Goal: Information Seeking & Learning: Learn about a topic

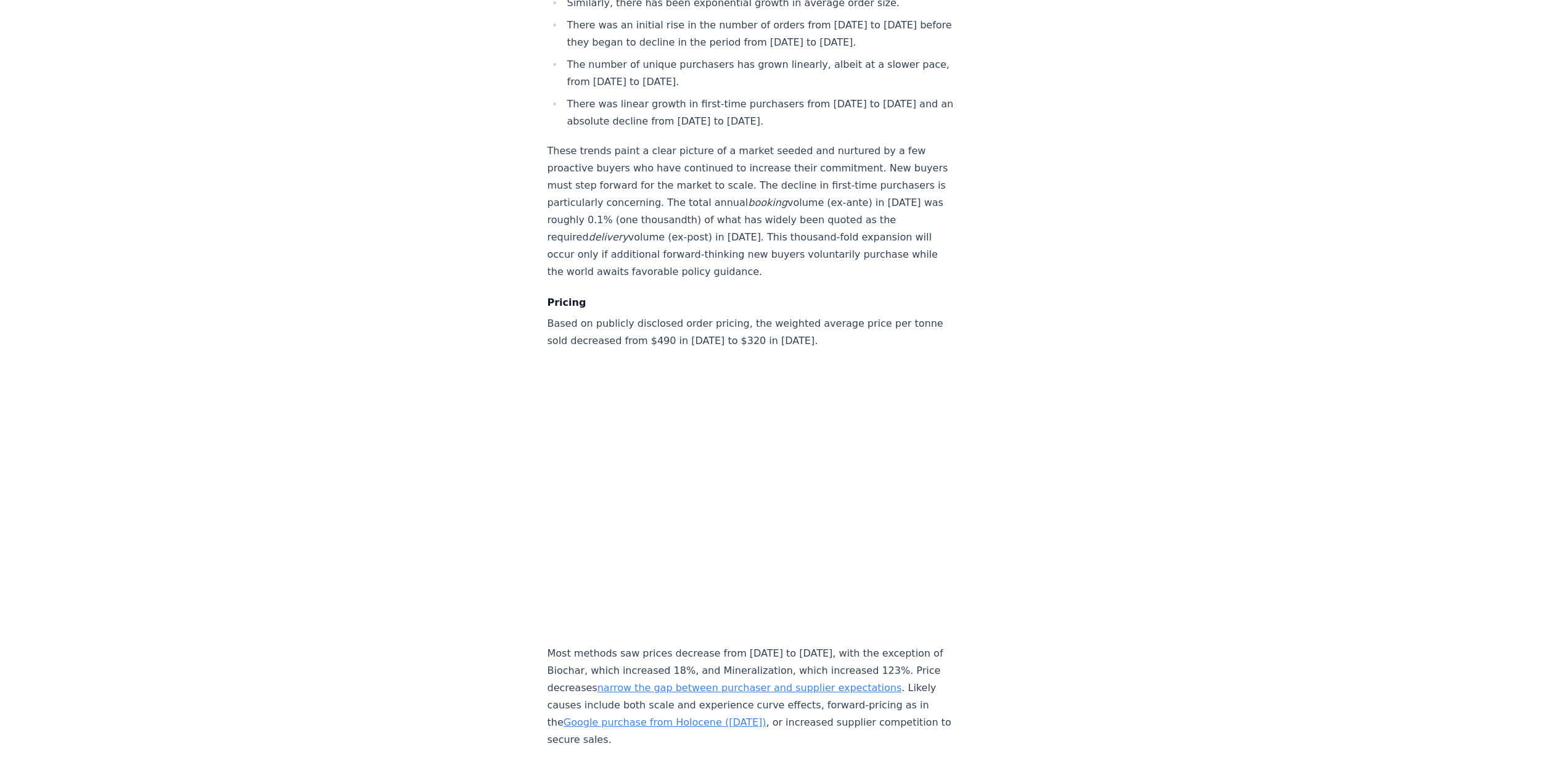
scroll to position [4932, 0]
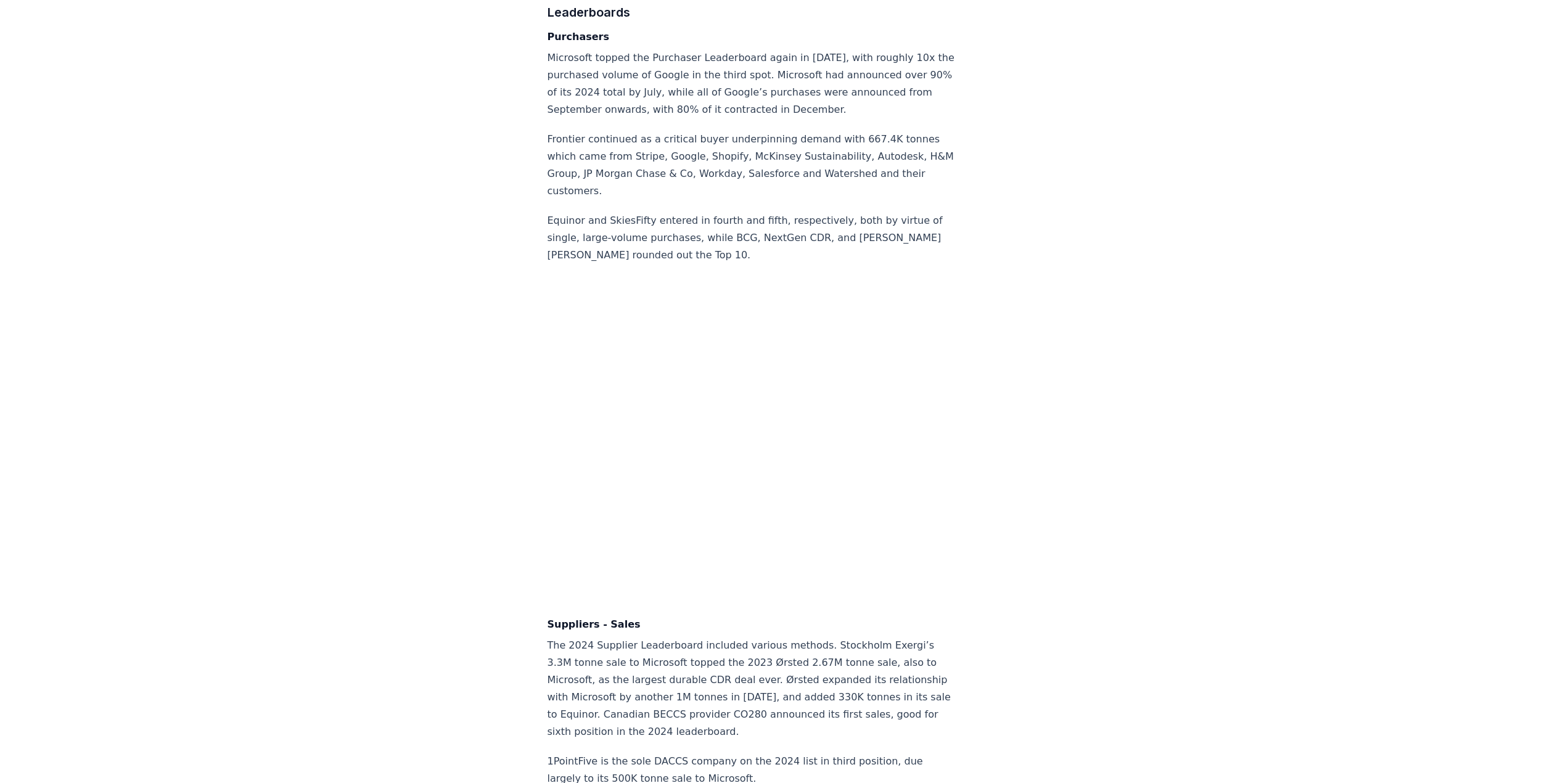
scroll to position [7451, 0]
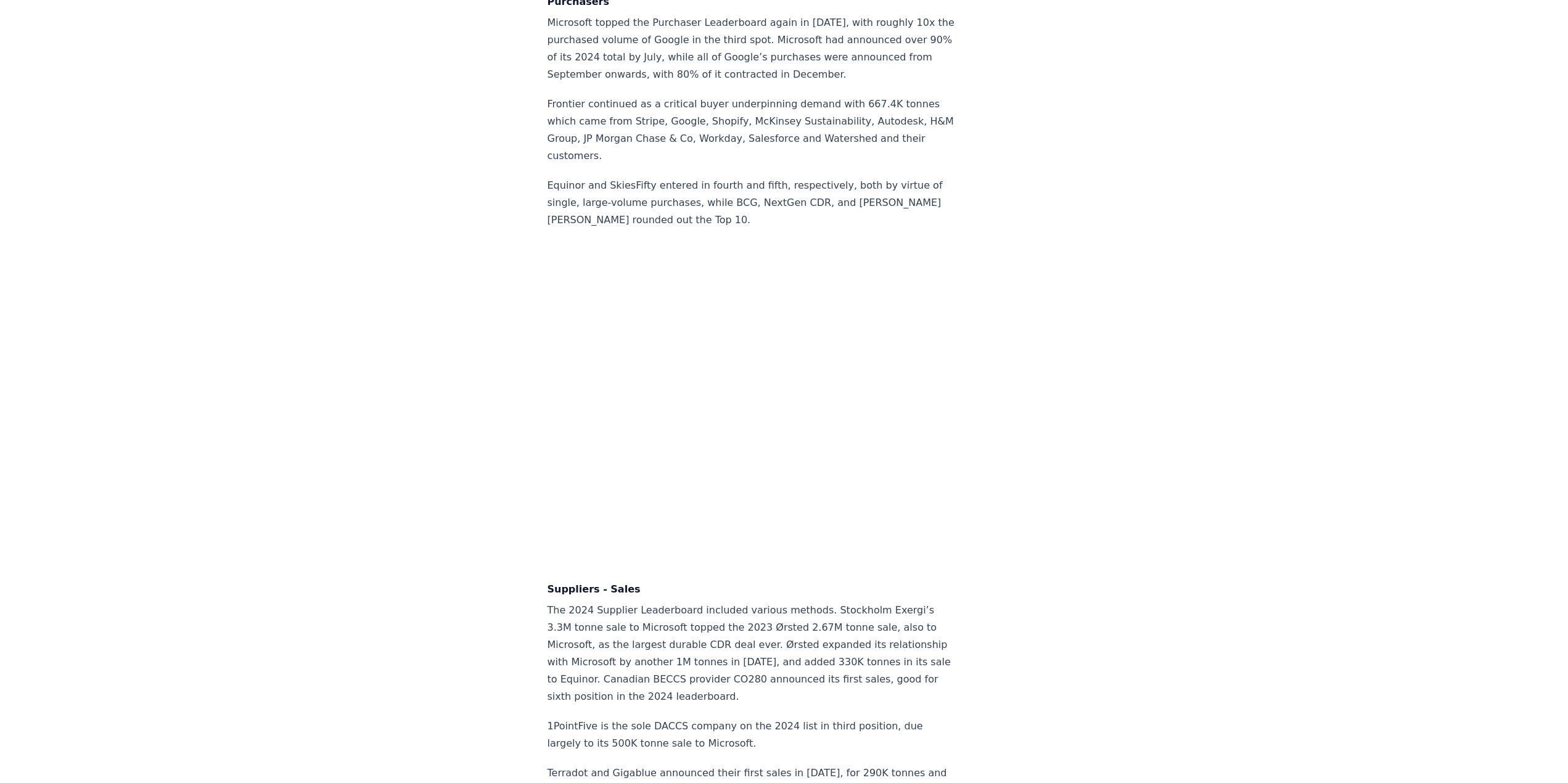
drag, startPoint x: 547, startPoint y: 236, endPoint x: 945, endPoint y: 415, distance: 436.4
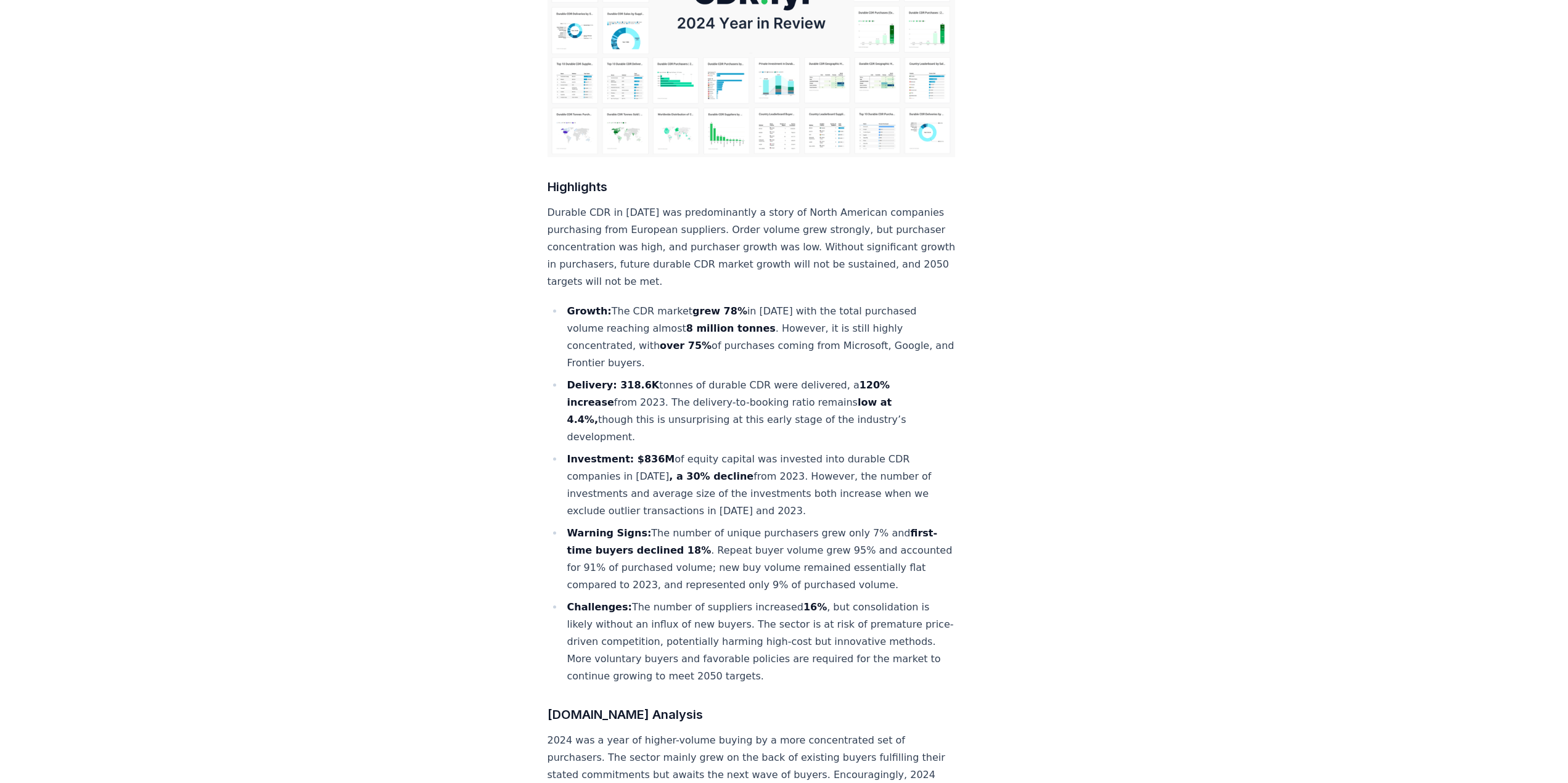
scroll to position [308, 0]
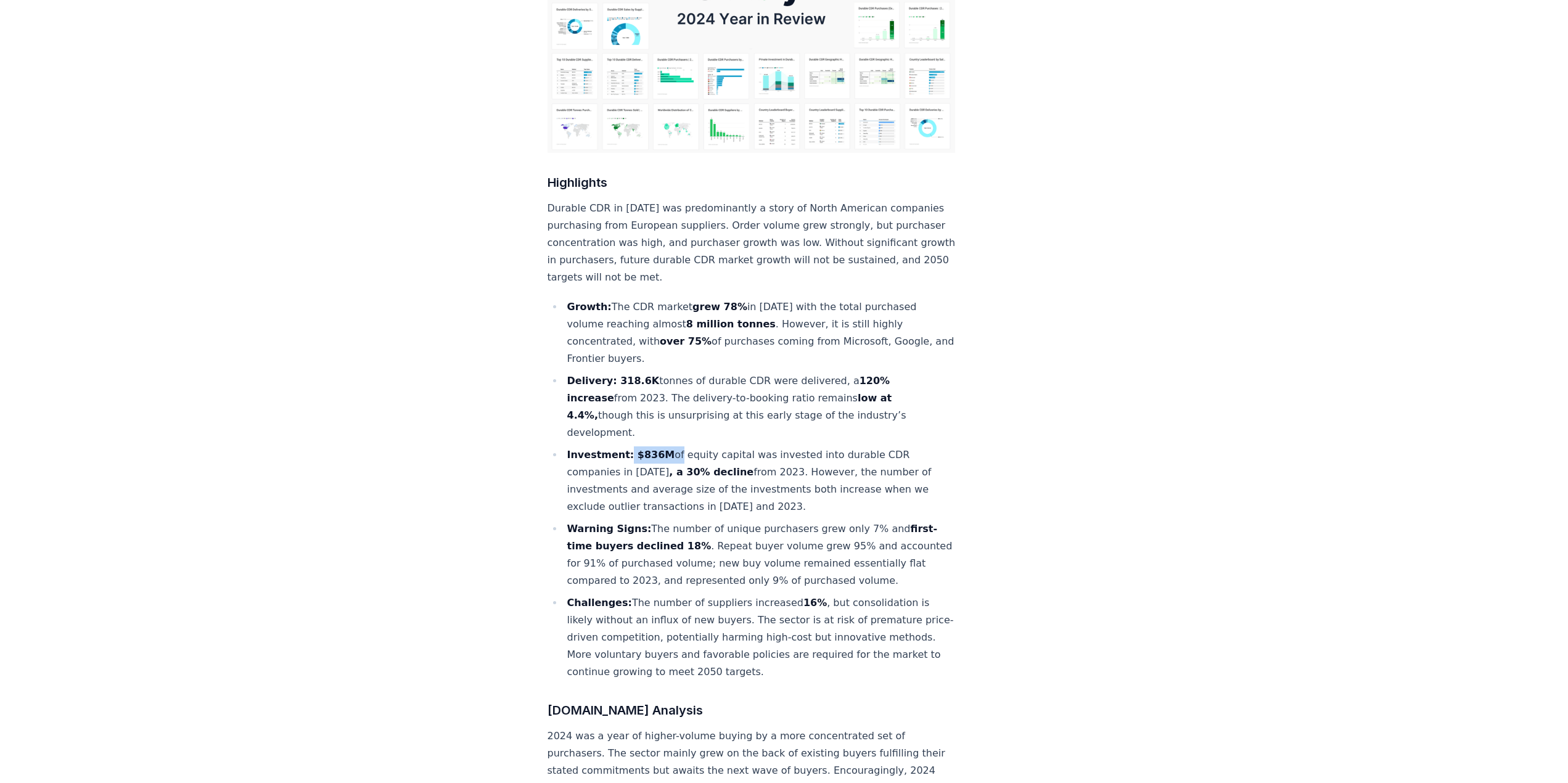
drag, startPoint x: 624, startPoint y: 399, endPoint x: 667, endPoint y: 405, distance: 43.4
click at [667, 446] on li "Investment: $836M of equity capital was invested into durable CDR companies in …" at bounding box center [760, 481] width 392 height 69
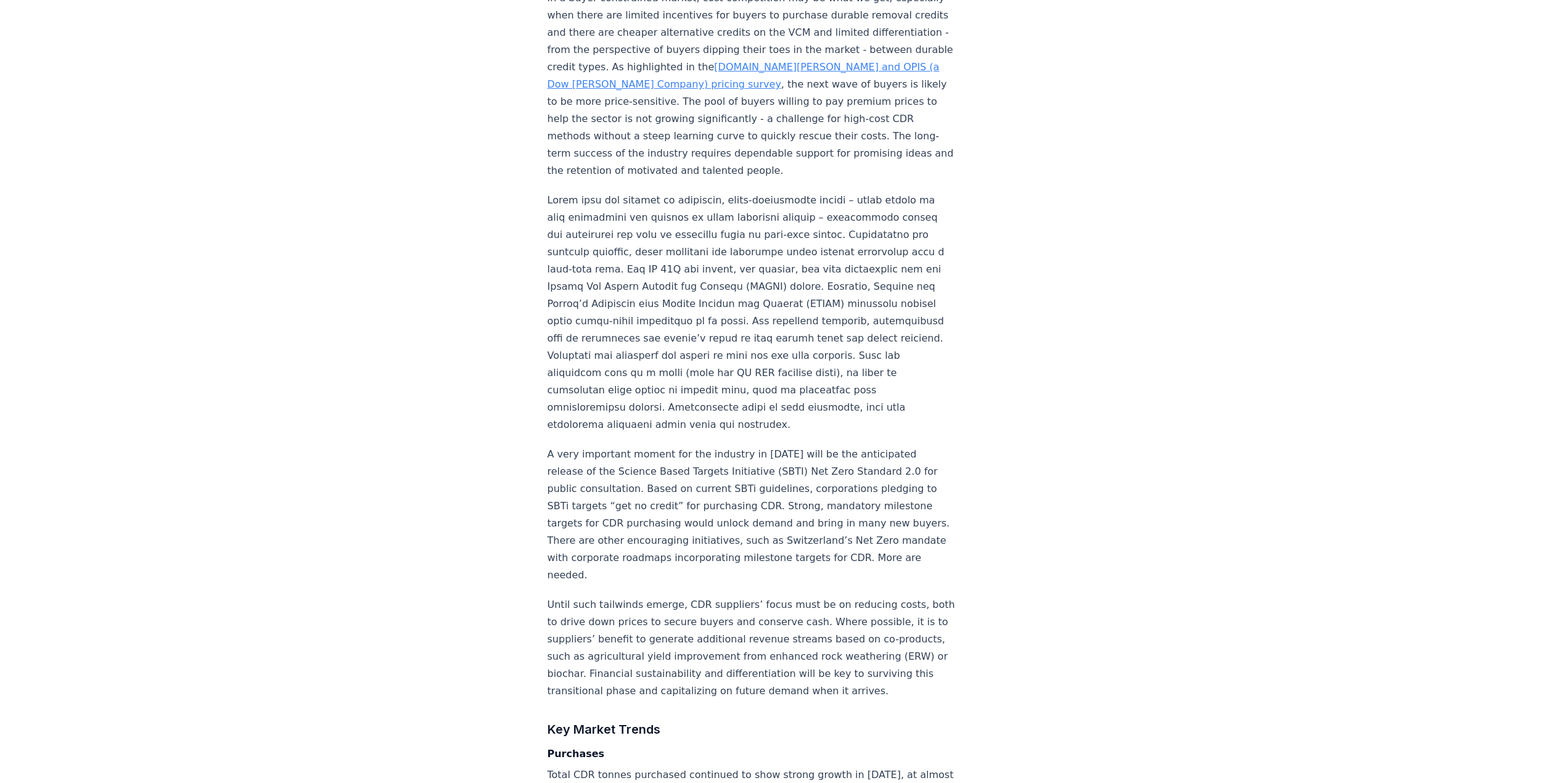
scroll to position [1118, 0]
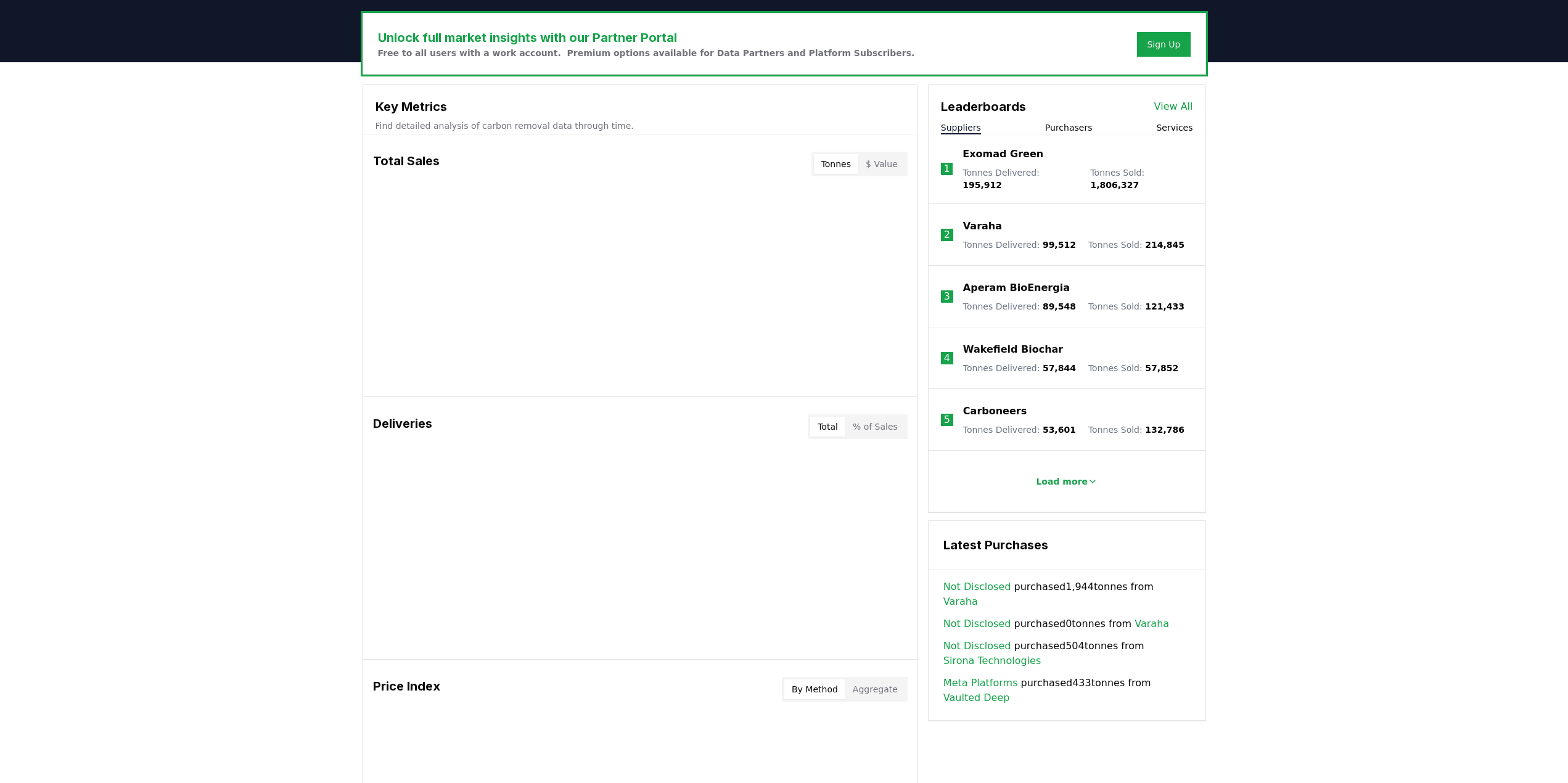
scroll to position [369, 0]
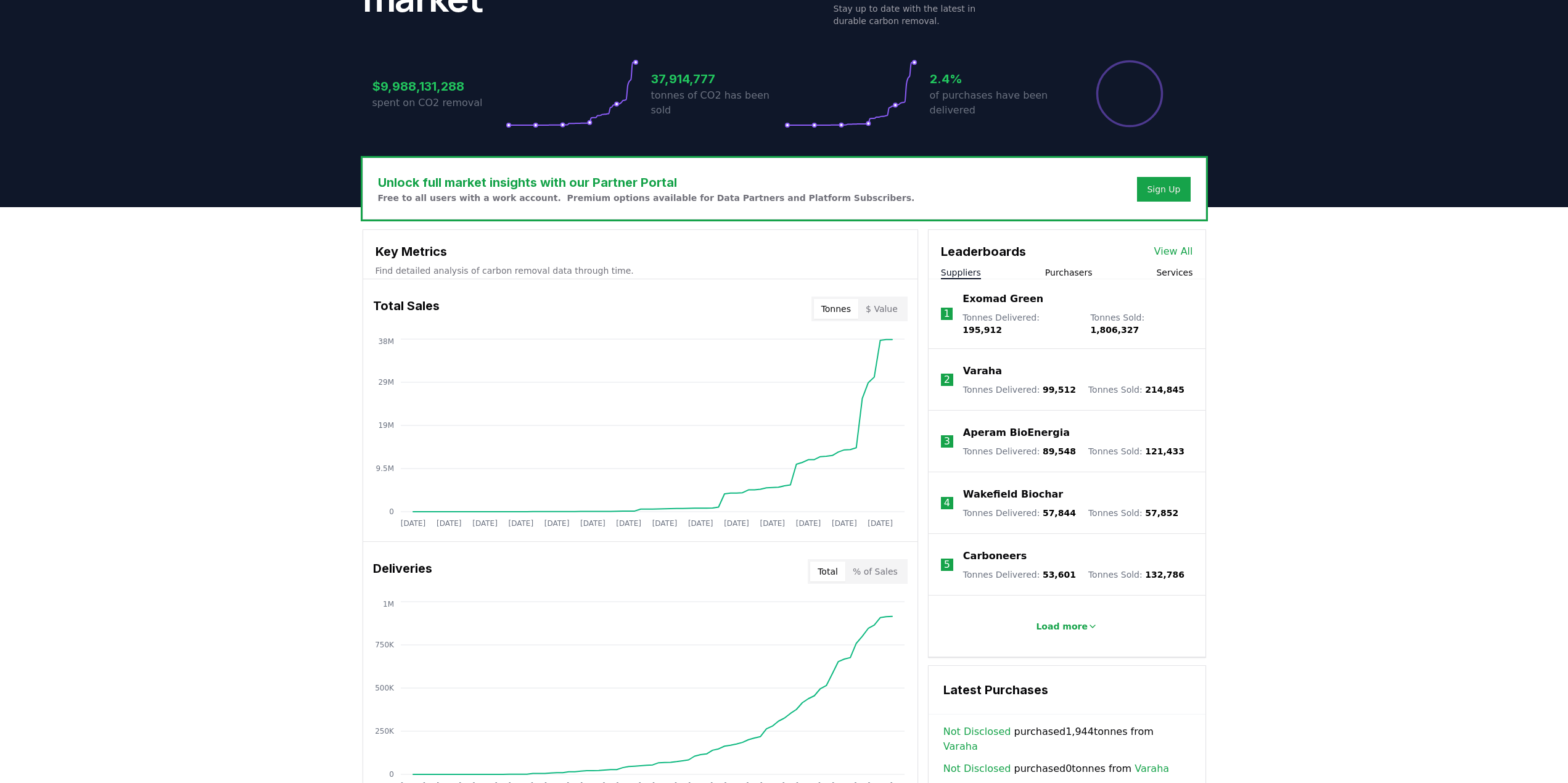
scroll to position [246, 0]
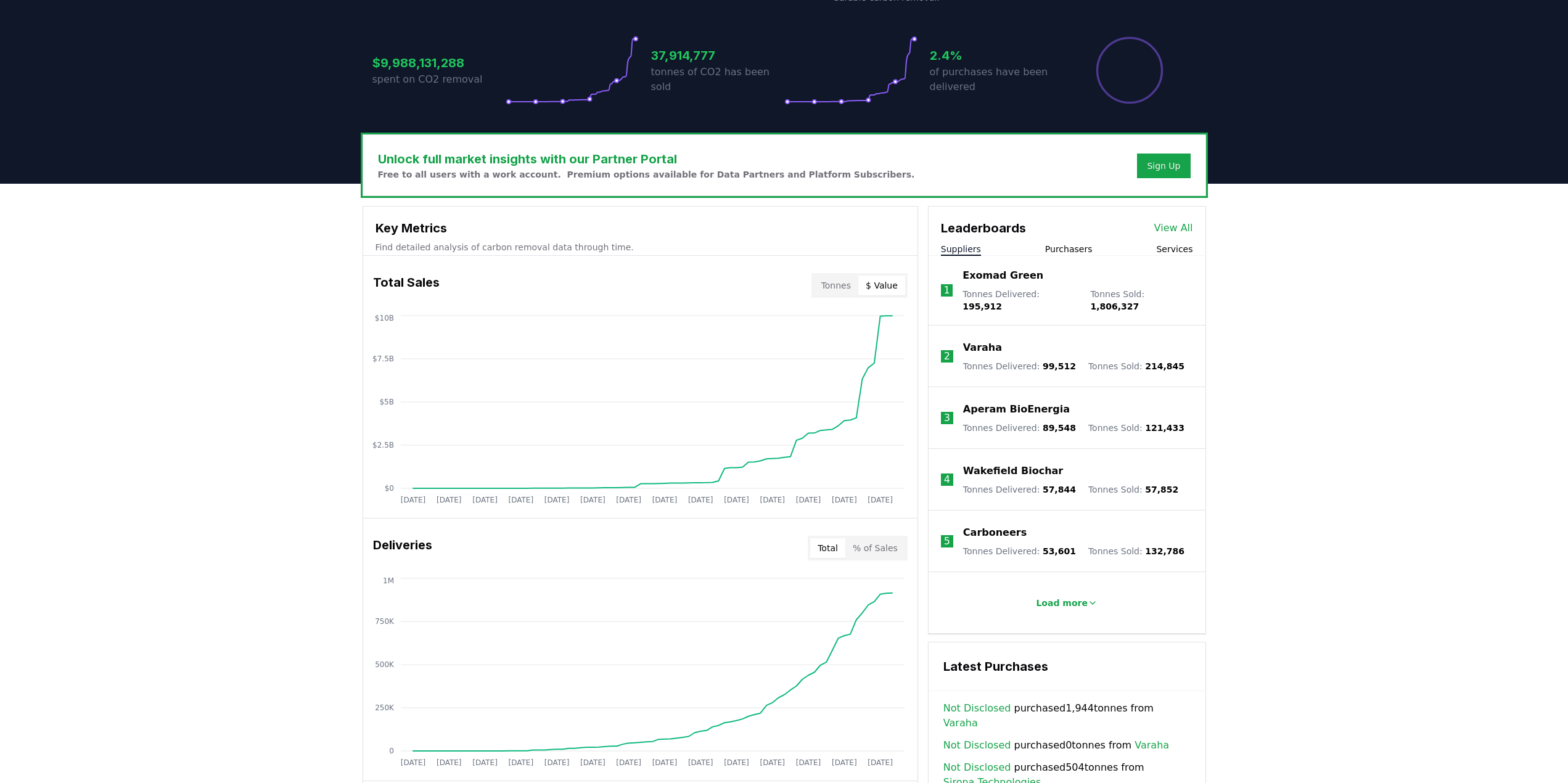
click at [887, 284] on button "$ Value" at bounding box center [881, 285] width 47 height 20
click at [829, 287] on button "Tonnes" at bounding box center [836, 285] width 44 height 20
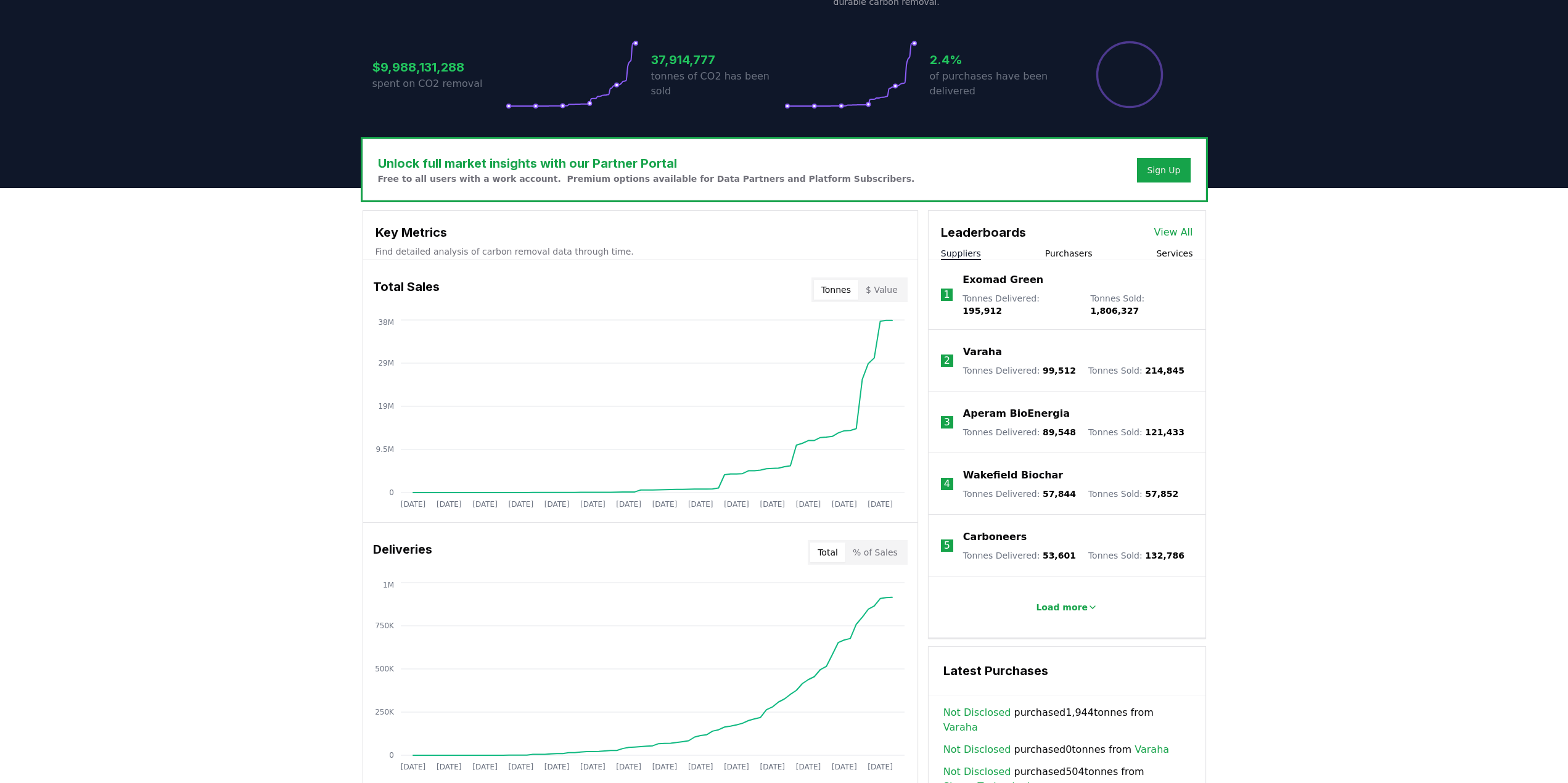
scroll to position [0, 0]
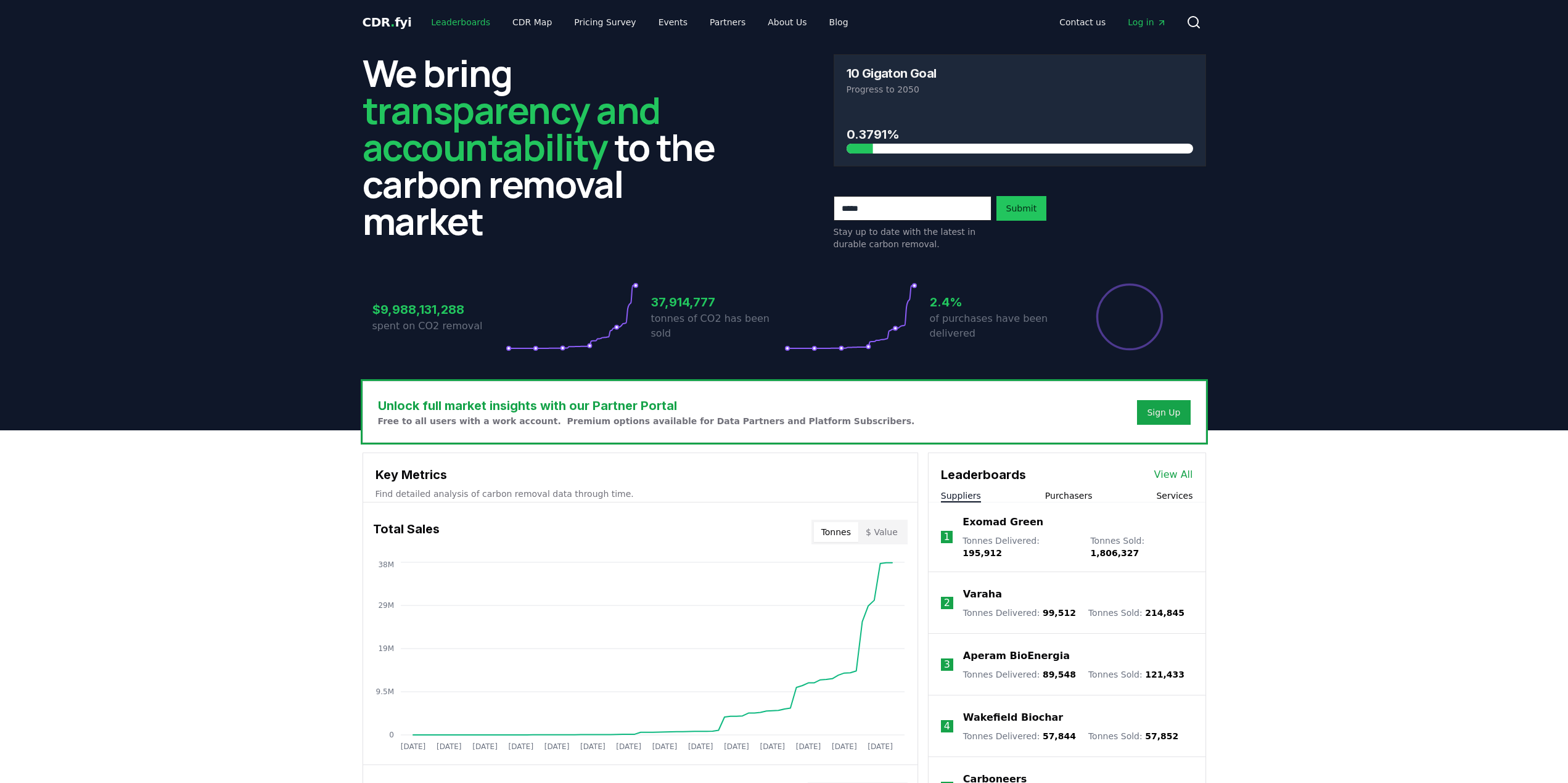
click at [467, 25] on link "Leaderboards" at bounding box center [461, 22] width 79 height 22
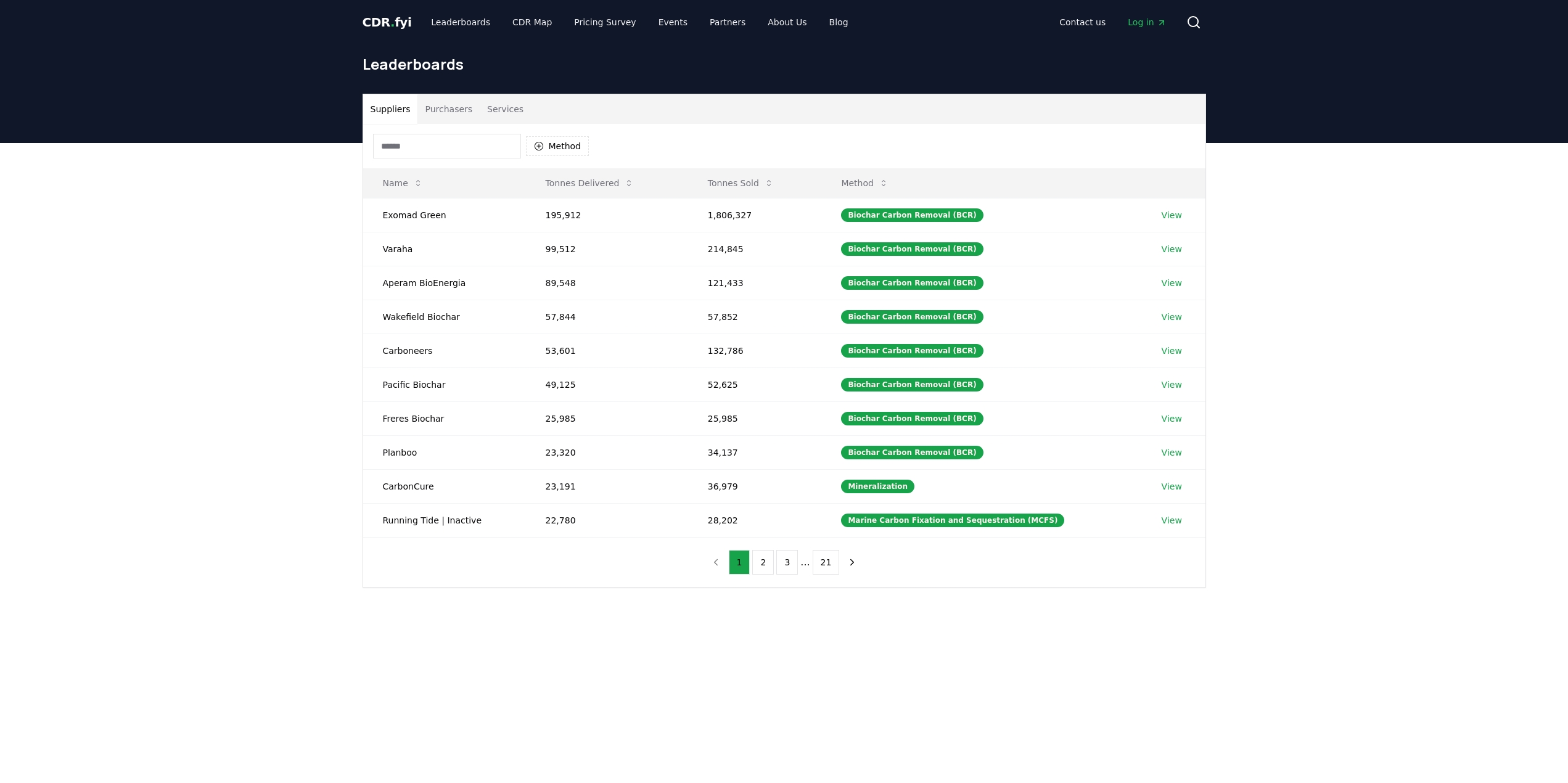
click at [447, 109] on button "Purchasers" at bounding box center [448, 109] width 63 height 30
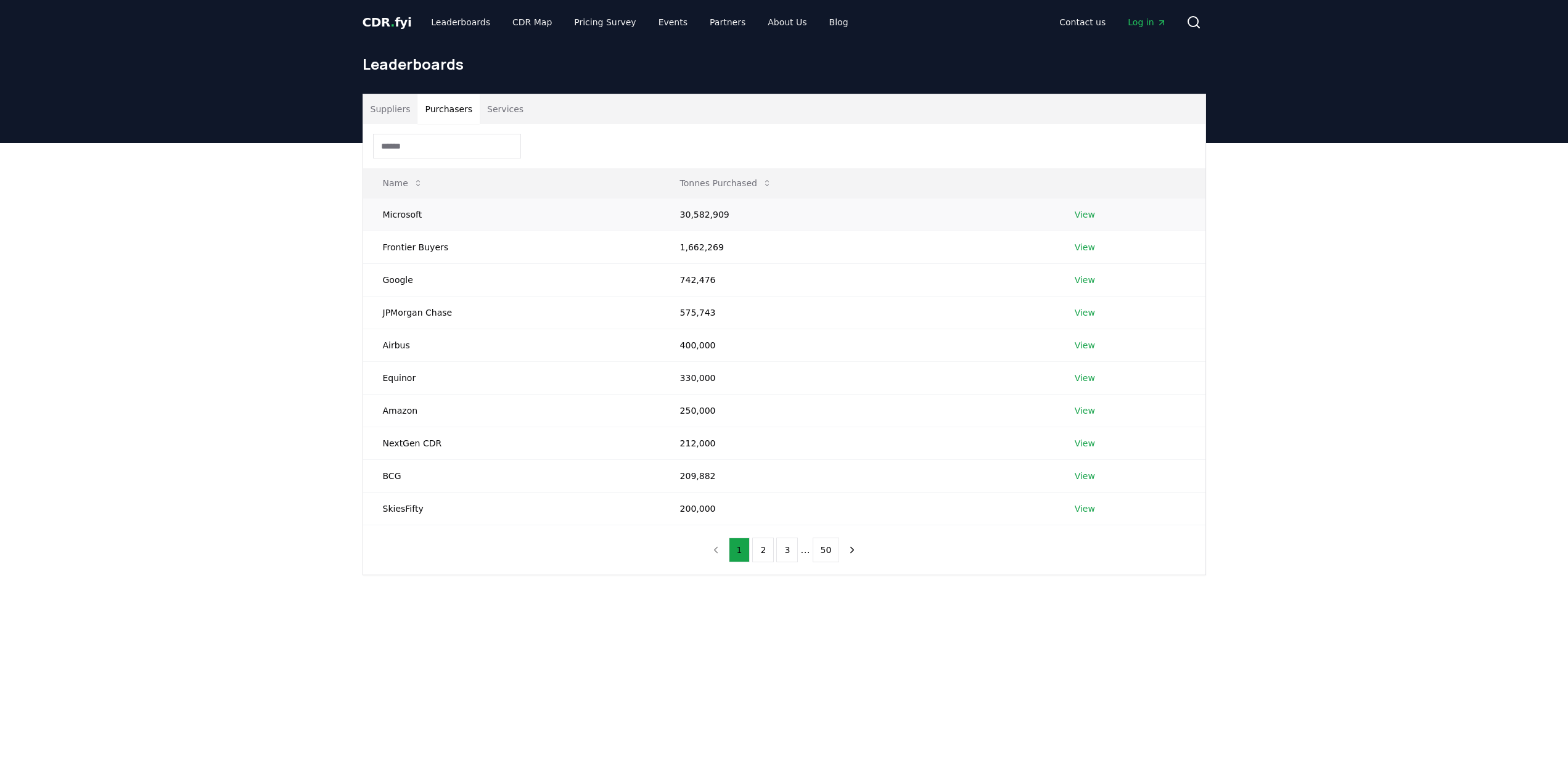
click at [1088, 218] on link "View" at bounding box center [1084, 215] width 20 height 13
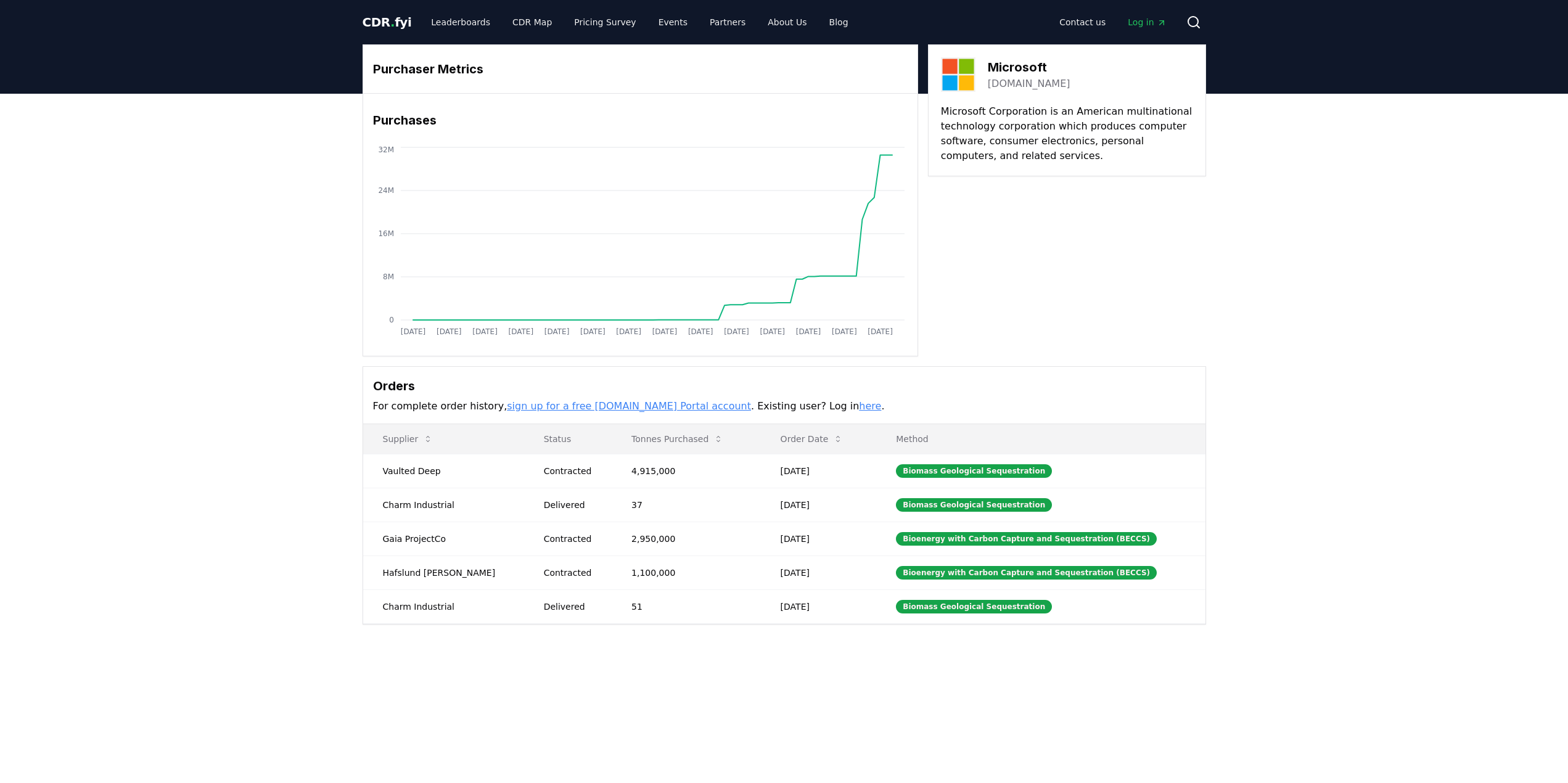
click at [568, 408] on link "sign up for a free CDR.fyi Portal account" at bounding box center [629, 406] width 244 height 12
click at [576, 28] on link "Pricing Survey" at bounding box center [604, 22] width 82 height 22
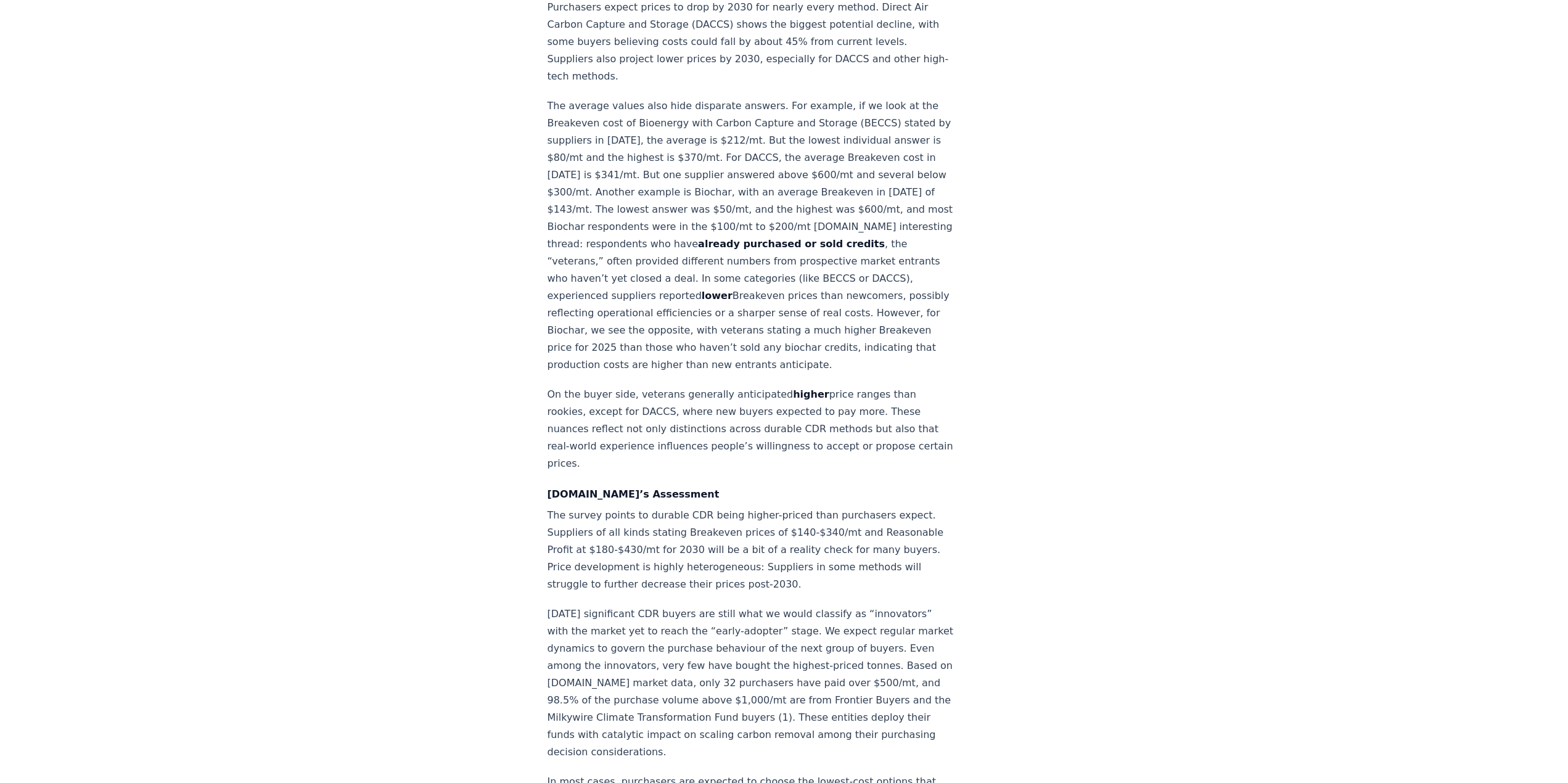
scroll to position [1049, 0]
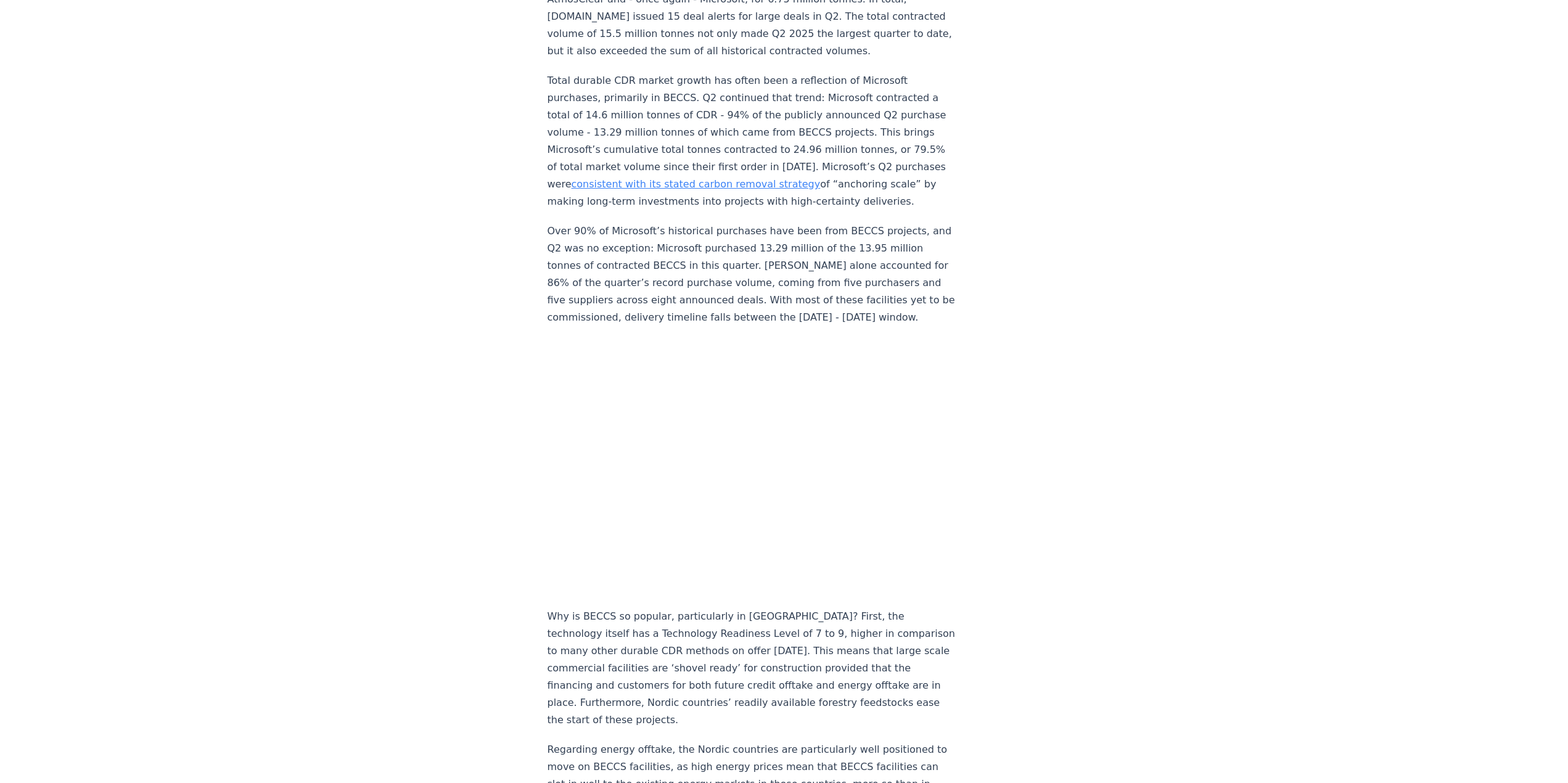
scroll to position [986, 0]
drag, startPoint x: 902, startPoint y: 465, endPoint x: 1043, endPoint y: 480, distance: 141.8
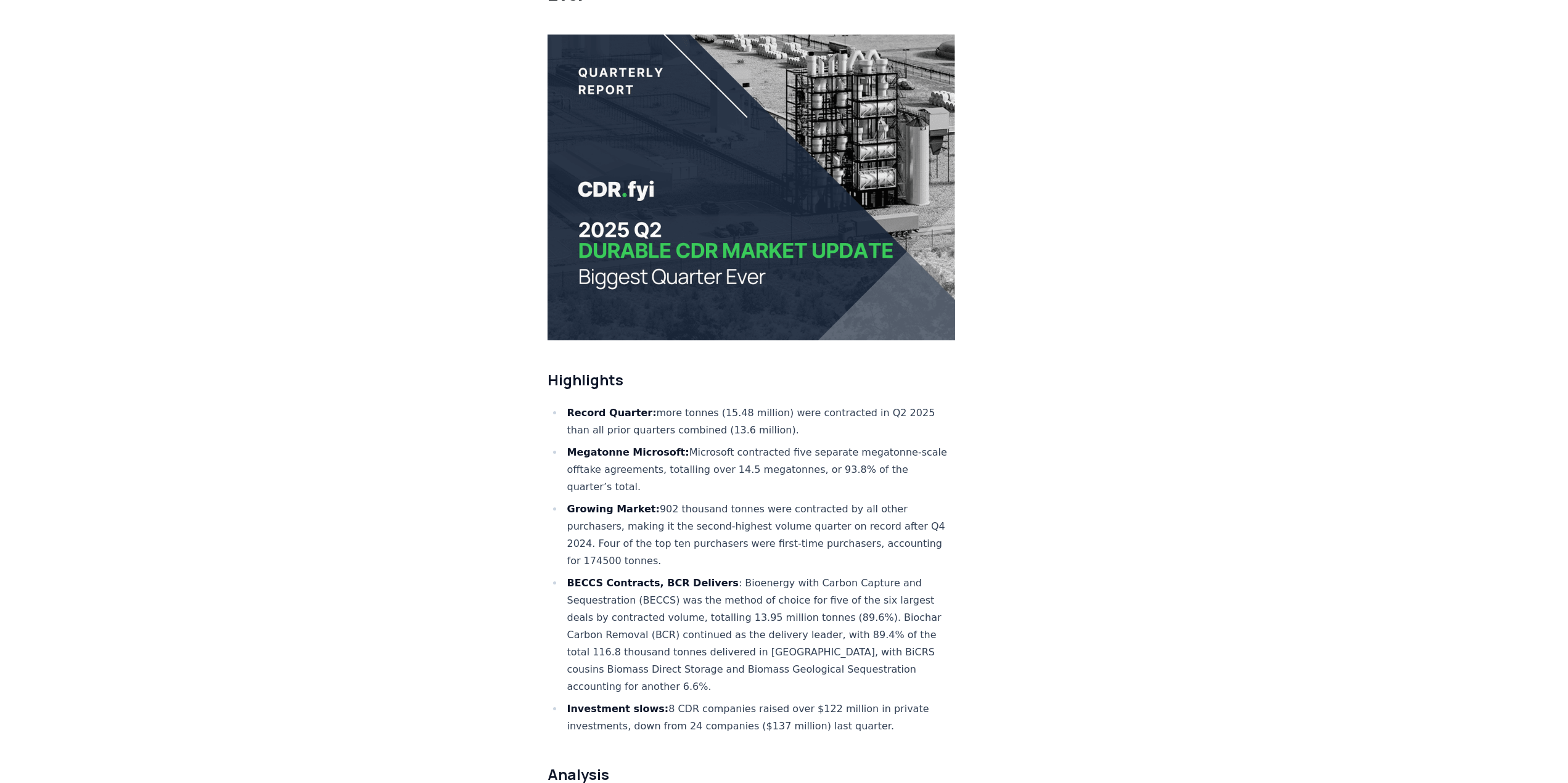
scroll to position [634, 0]
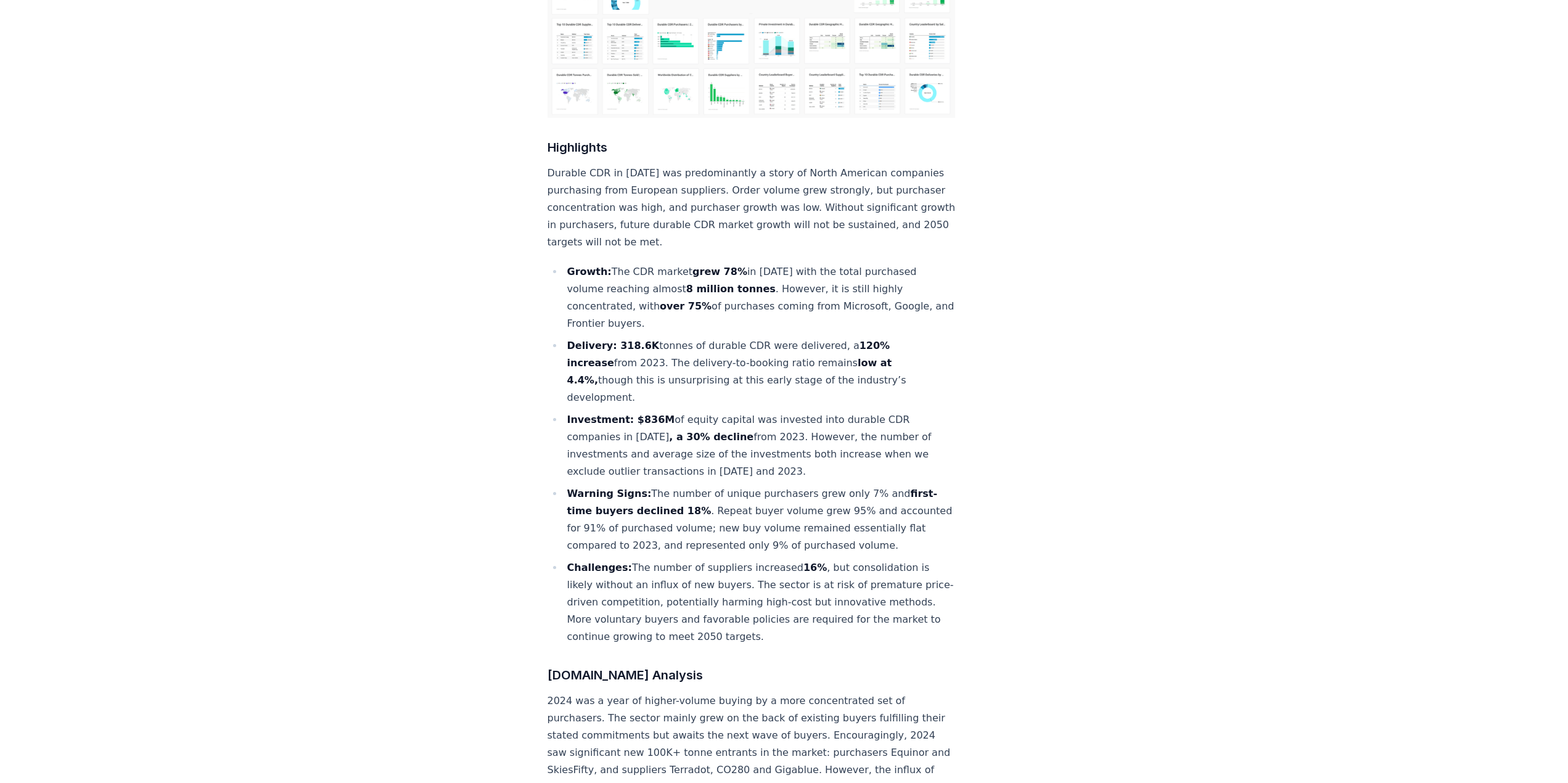
scroll to position [308, 0]
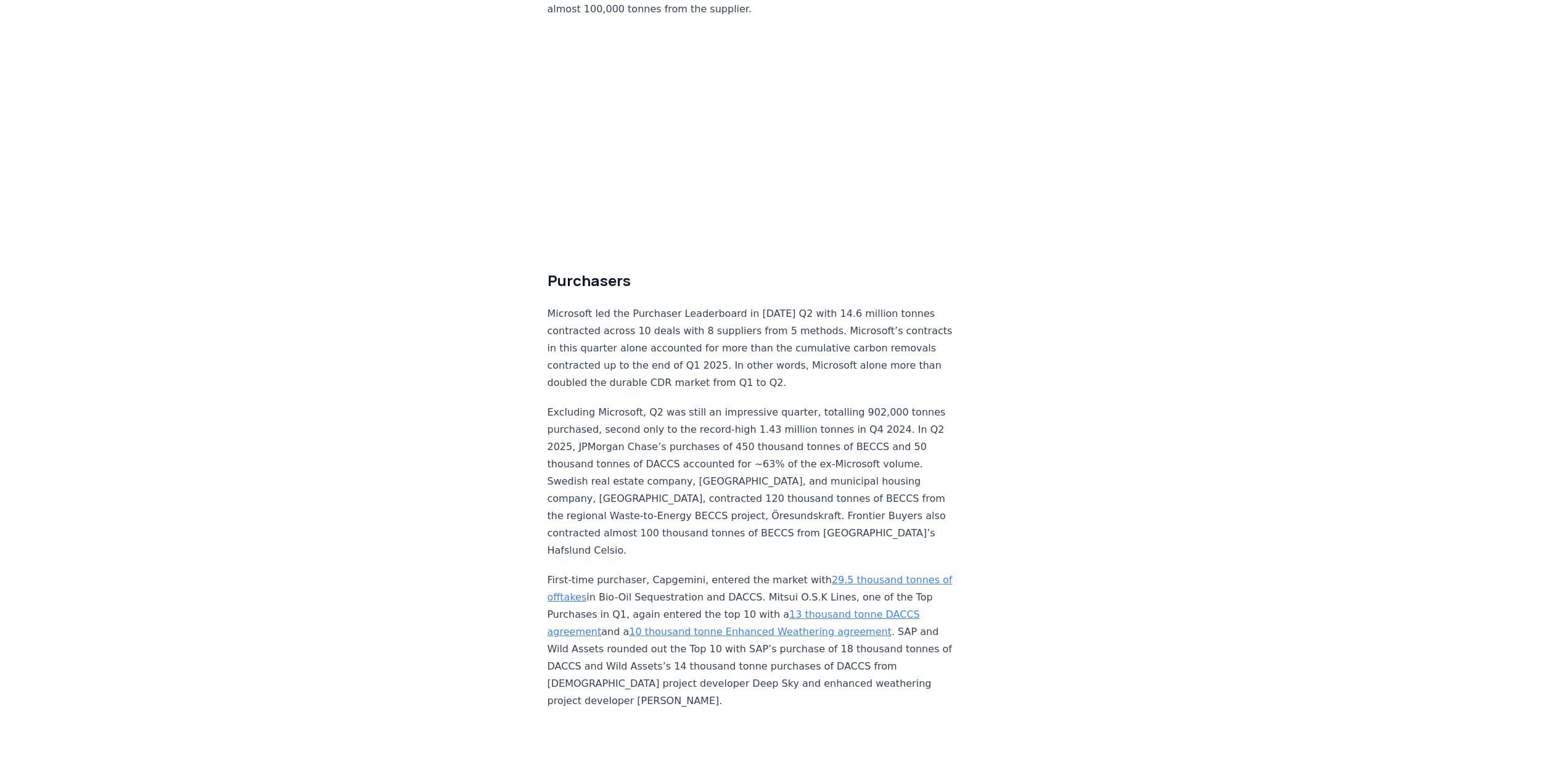
scroll to position [3071, 0]
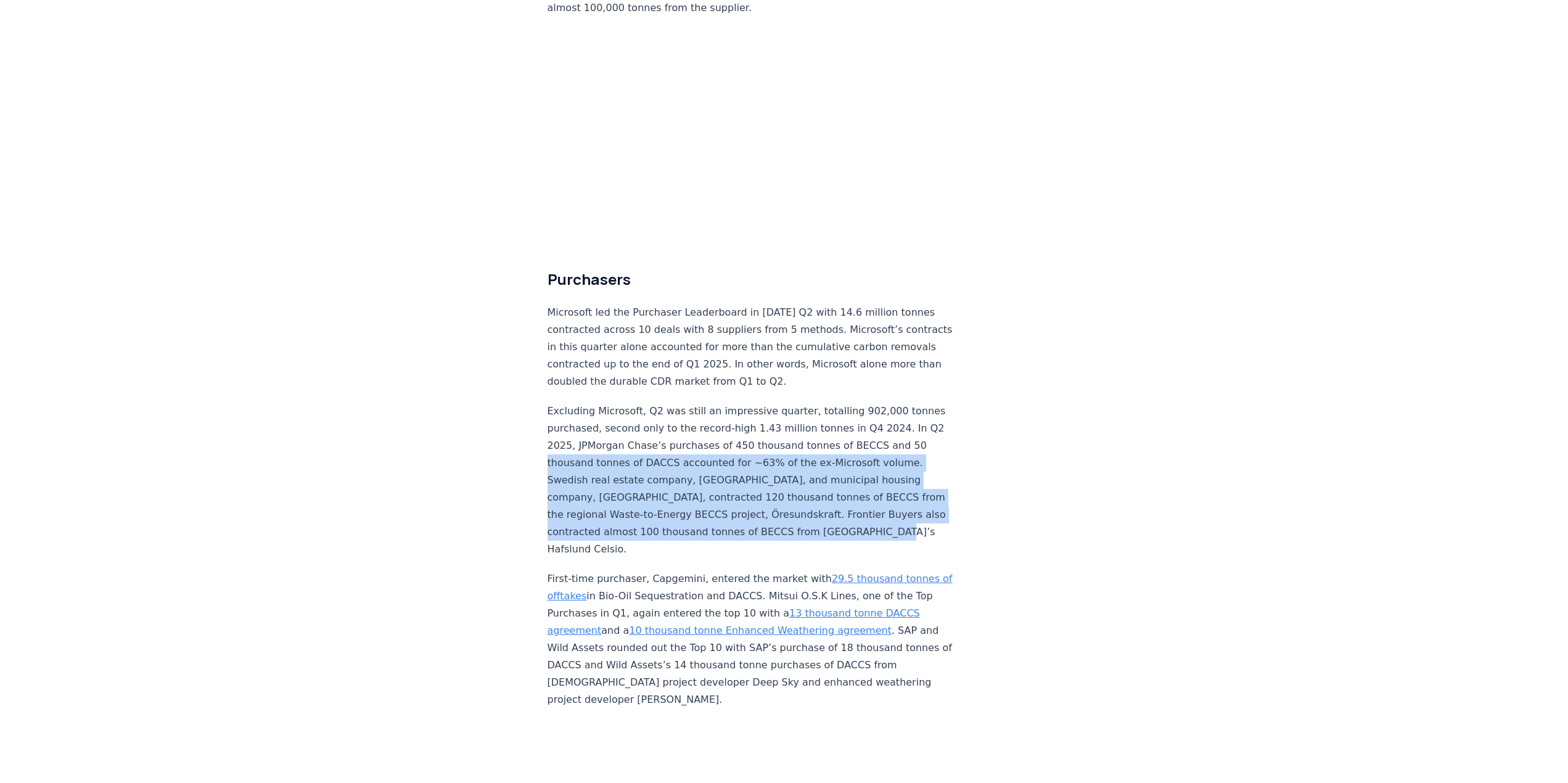
drag, startPoint x: 611, startPoint y: 441, endPoint x: 859, endPoint y: 520, distance: 260.3
click at [859, 520] on p "Excluding Microsoft, Q2 was still an impressive quarter, totalling 902,000 tonn…" at bounding box center [751, 479] width 408 height 155
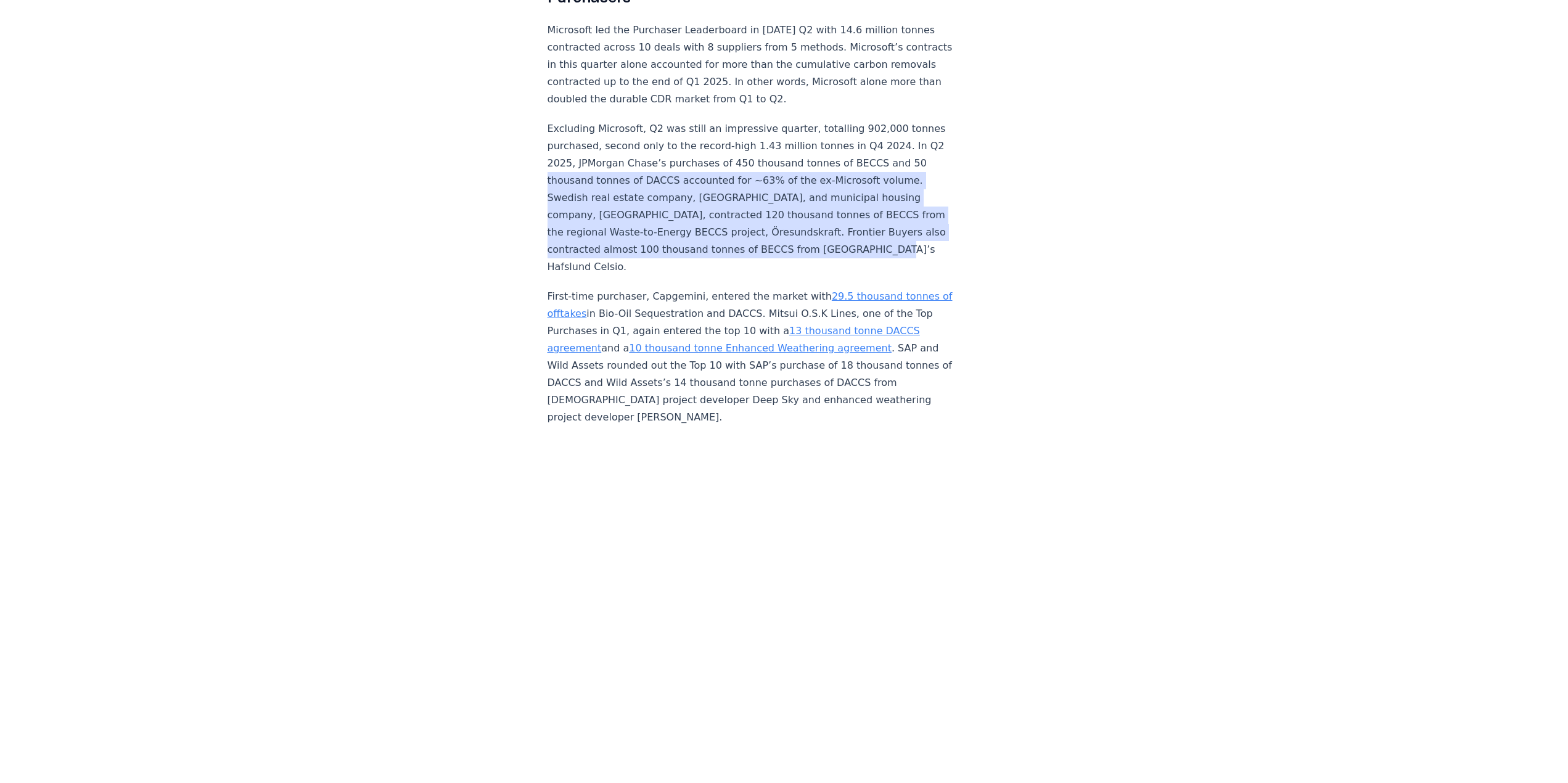
scroll to position [3503, 0]
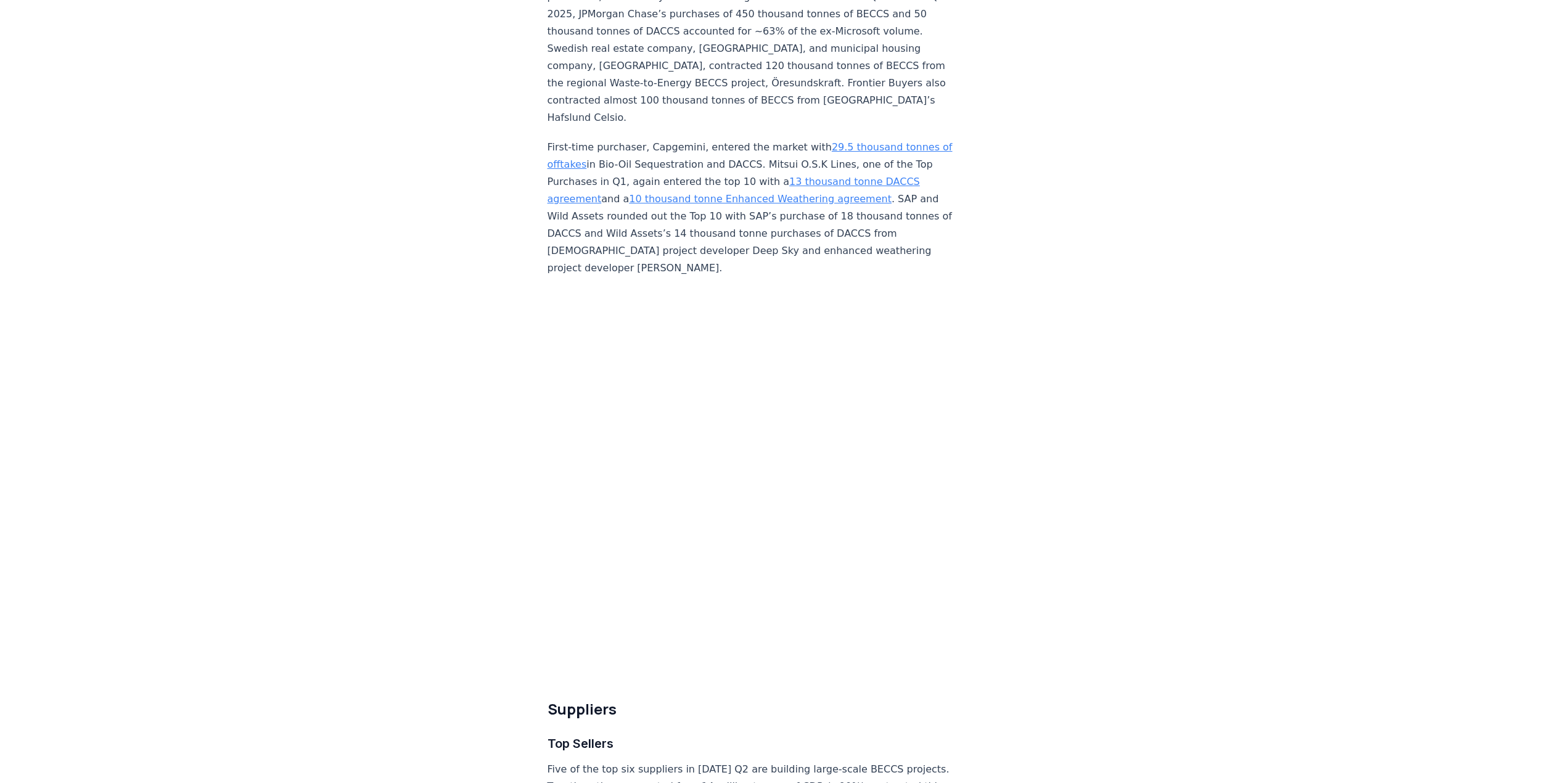
click at [926, 454] on article "[DATE] 2025 Q2 Durable CDR Market Update - Biggest Quarter Ever Highlights Reco…" at bounding box center [784, 798] width 473 height 8515
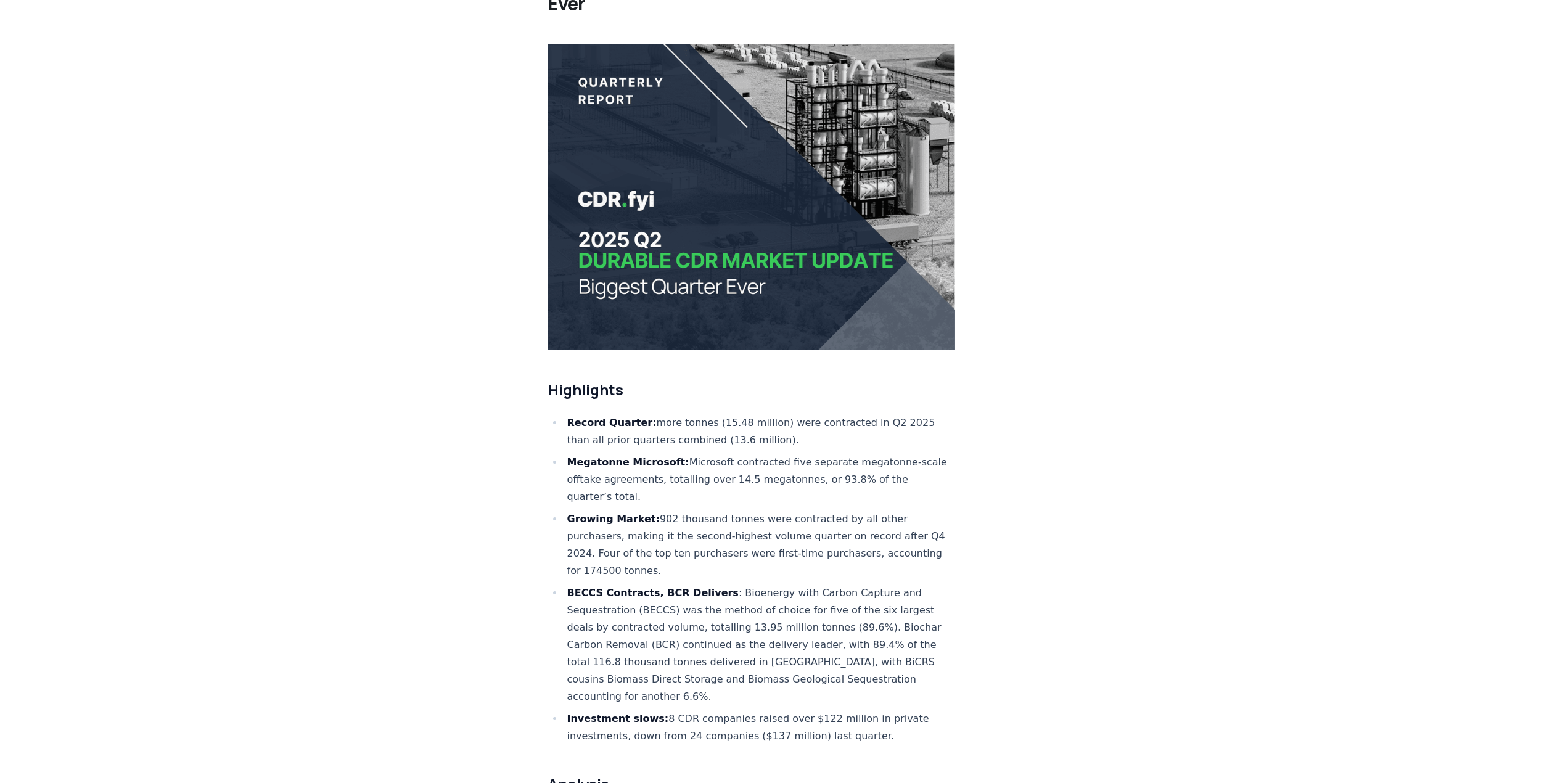
scroll to position [113, 0]
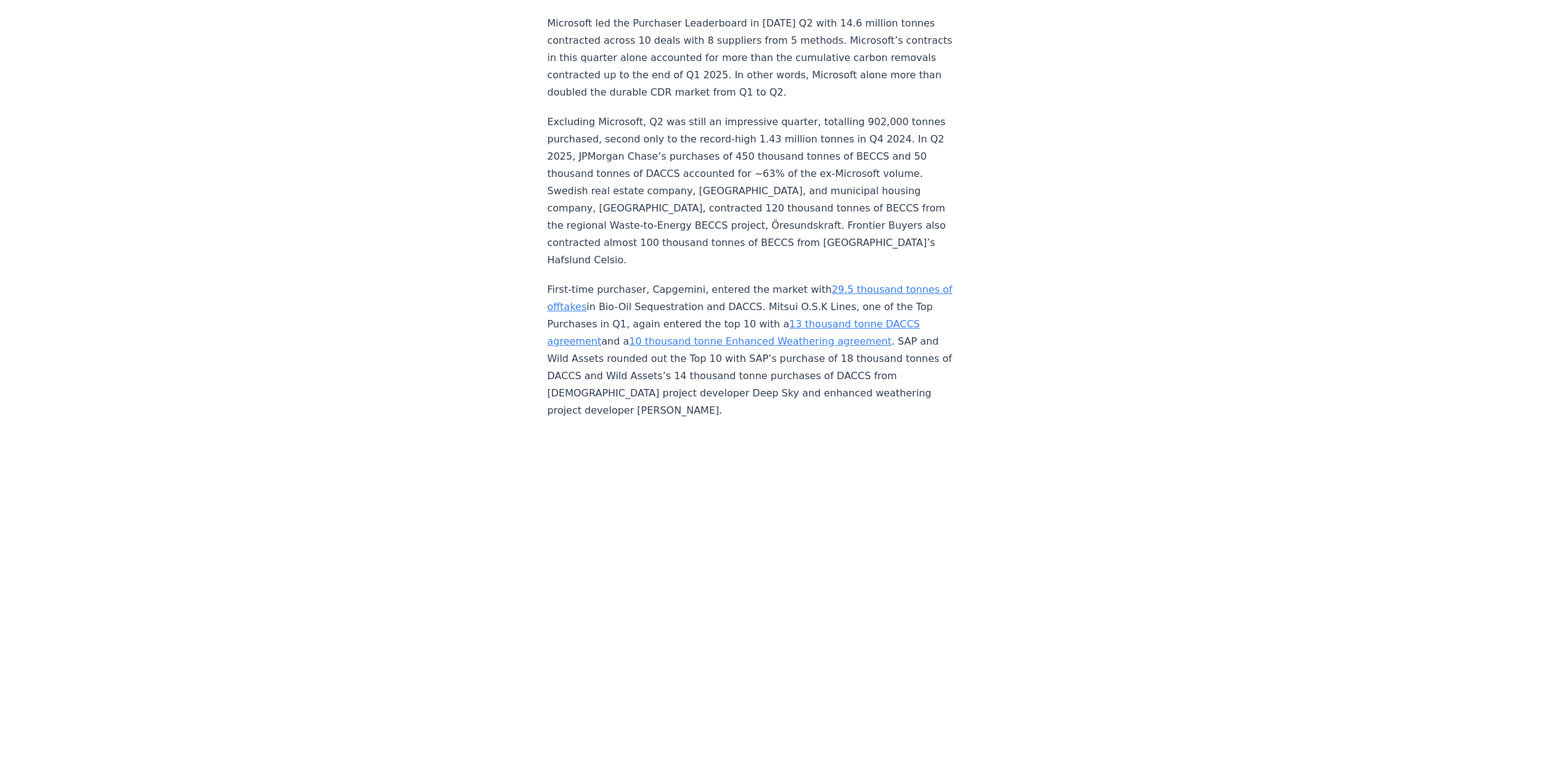
scroll to position [3319, 0]
